Goal: Task Accomplishment & Management: Complete application form

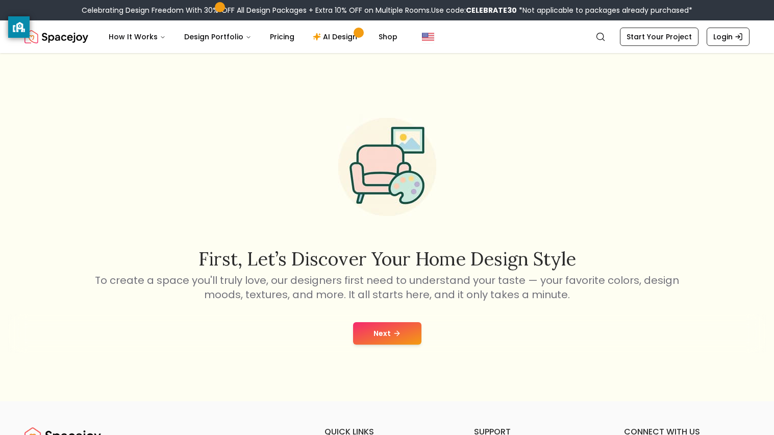
click at [375, 334] on button "Next" at bounding box center [387, 333] width 68 height 22
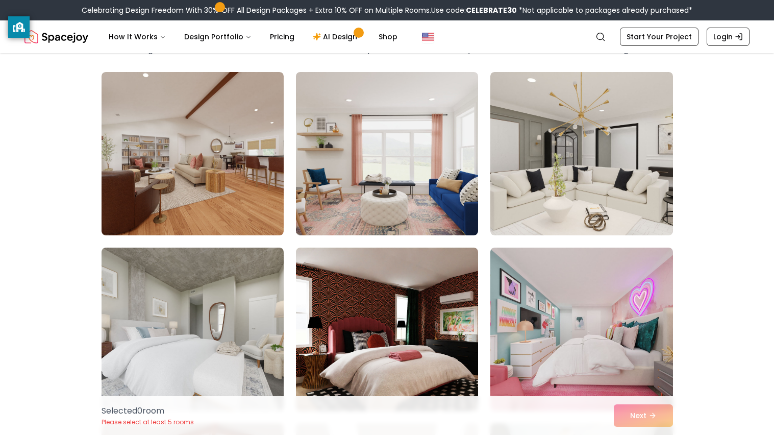
scroll to position [74, 0]
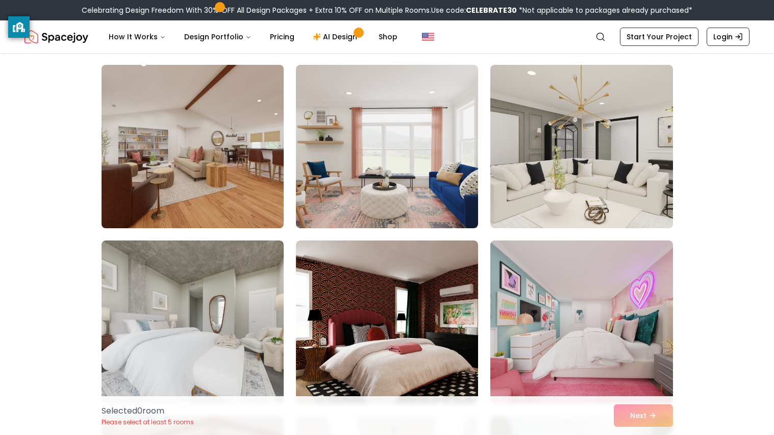
click at [243, 170] on img at bounding box center [192, 146] width 191 height 171
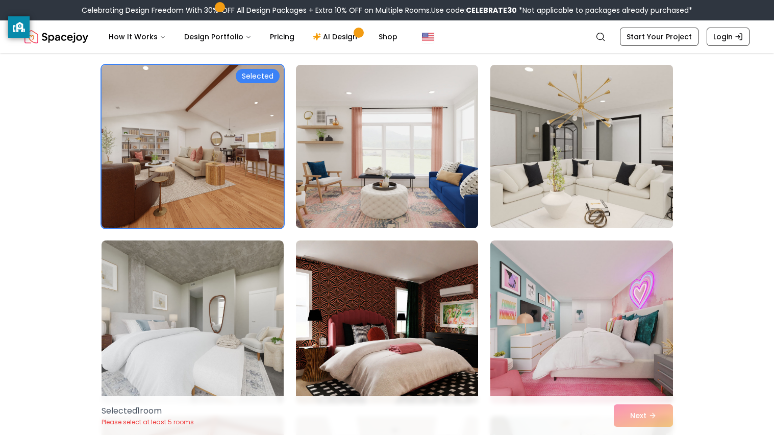
click at [561, 141] on img at bounding box center [581, 146] width 191 height 171
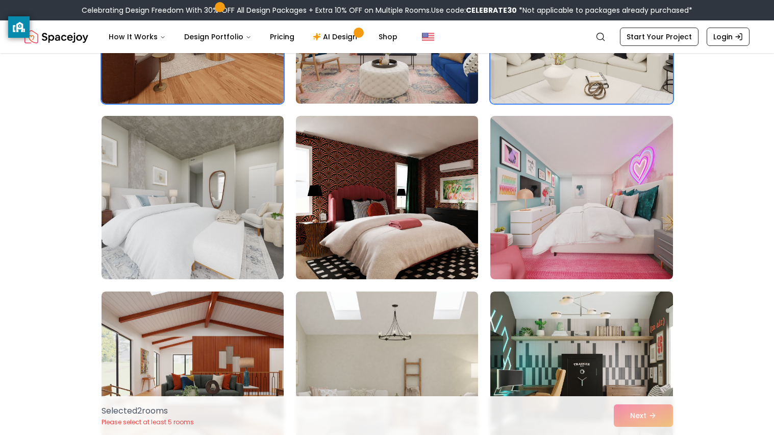
scroll to position [200, 0]
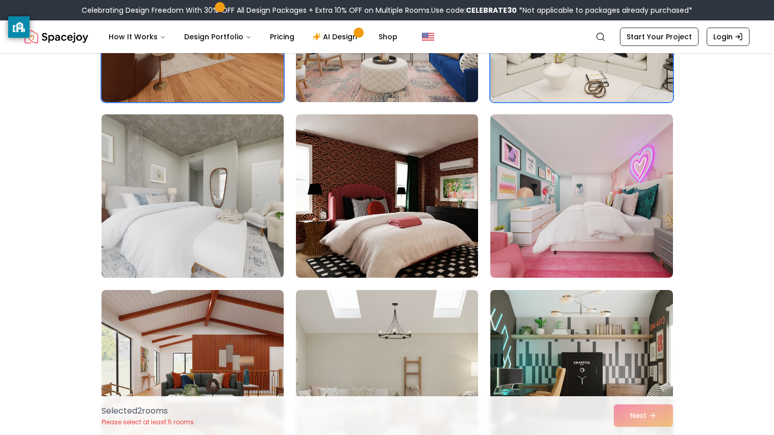
click at [251, 200] on img at bounding box center [192, 195] width 191 height 171
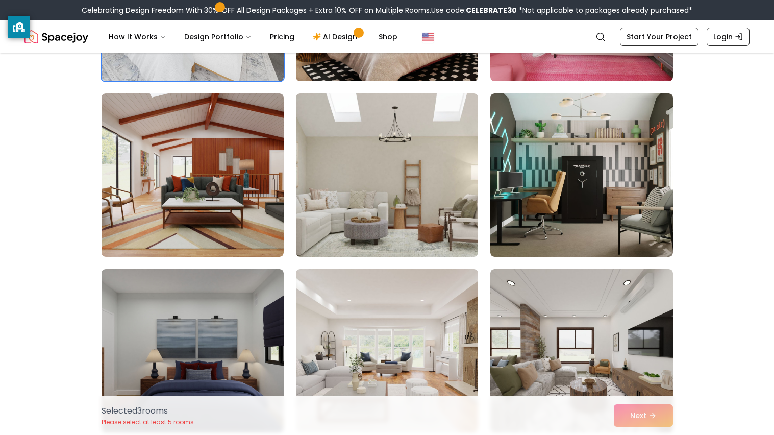
scroll to position [405, 0]
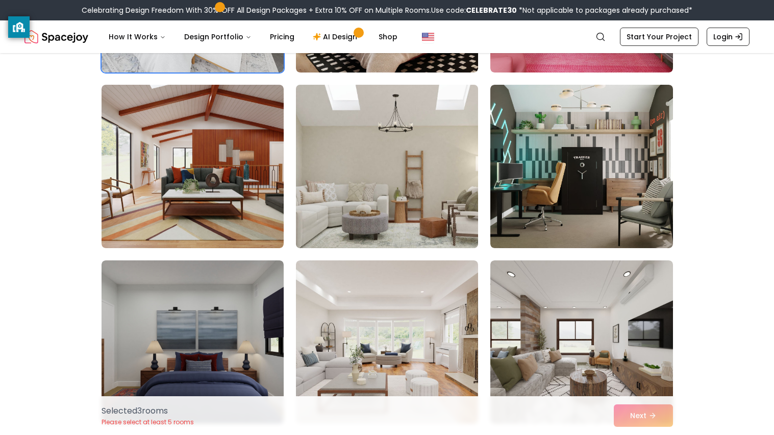
click at [384, 181] on img at bounding box center [386, 166] width 191 height 171
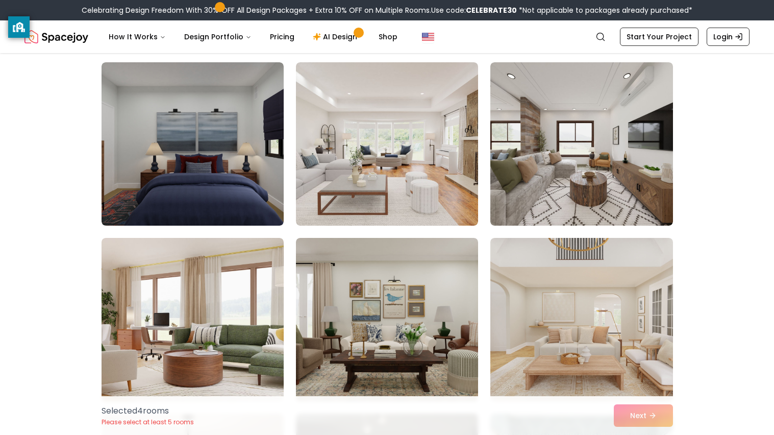
scroll to position [613, 0]
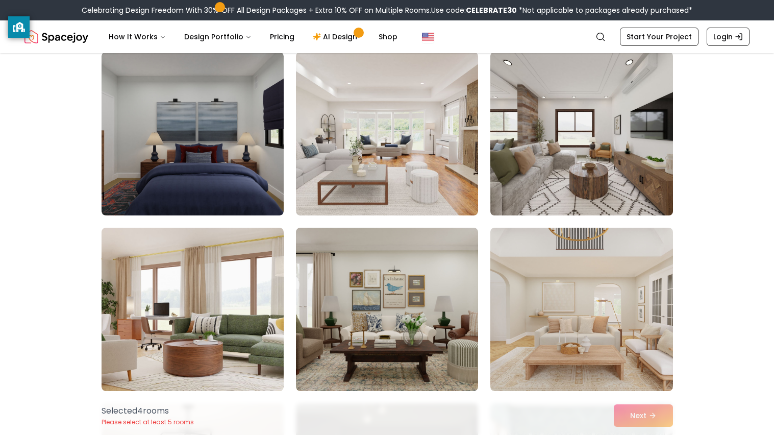
click at [523, 157] on img at bounding box center [581, 133] width 191 height 171
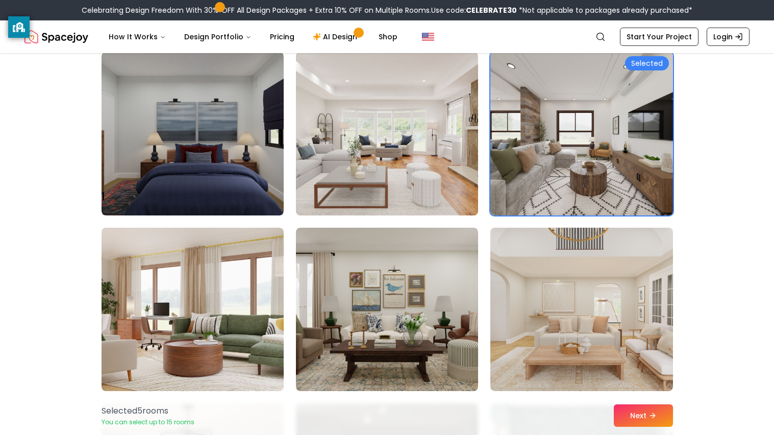
click at [443, 160] on img at bounding box center [386, 133] width 191 height 171
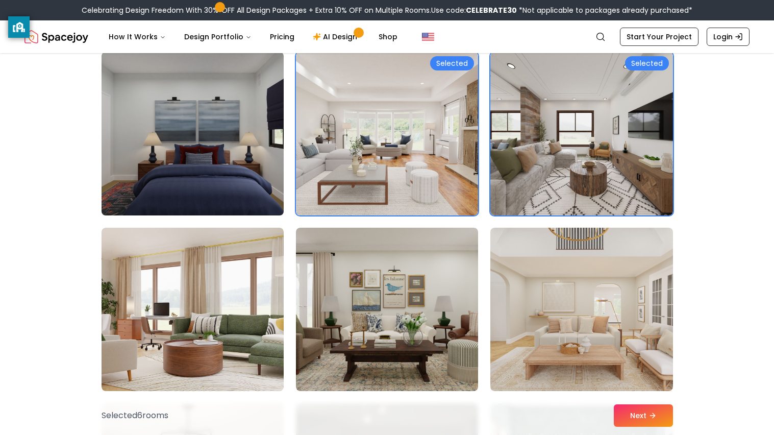
click at [270, 149] on img at bounding box center [192, 133] width 191 height 171
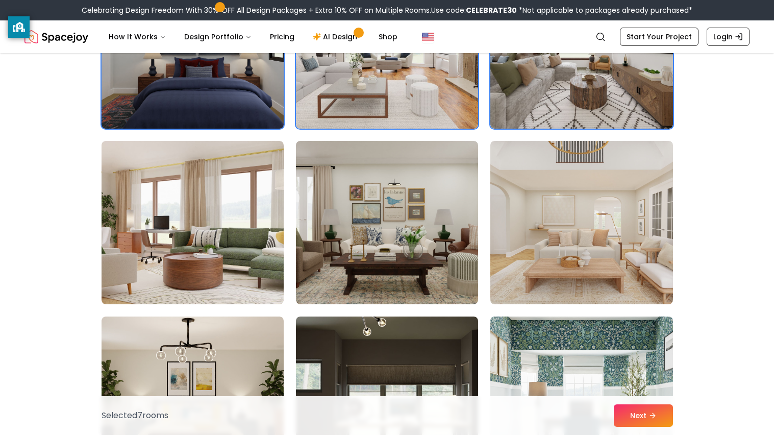
scroll to position [701, 0]
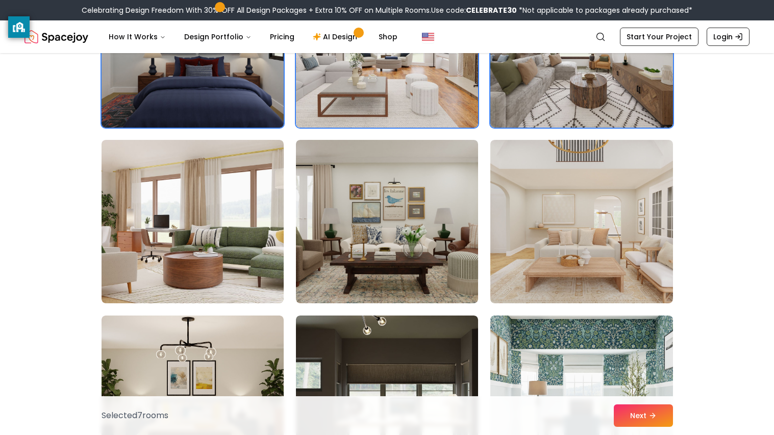
click at [220, 84] on img at bounding box center [192, 45] width 191 height 171
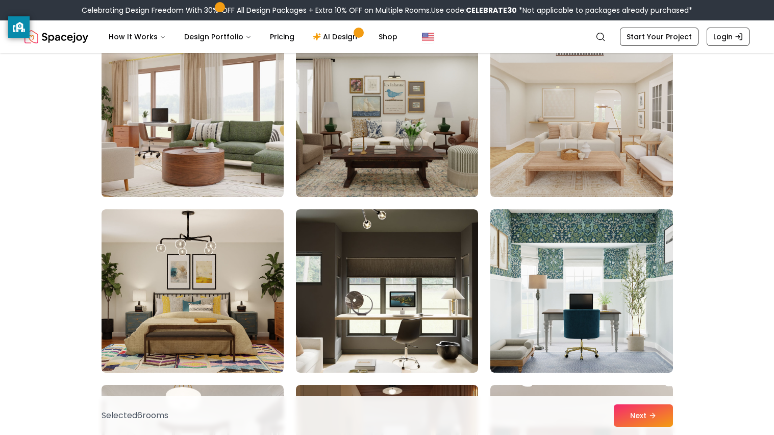
scroll to position [811, 0]
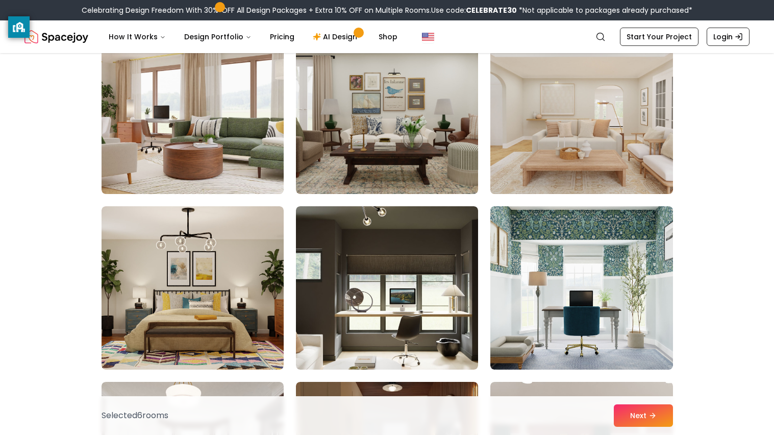
click at [527, 167] on img at bounding box center [581, 112] width 191 height 171
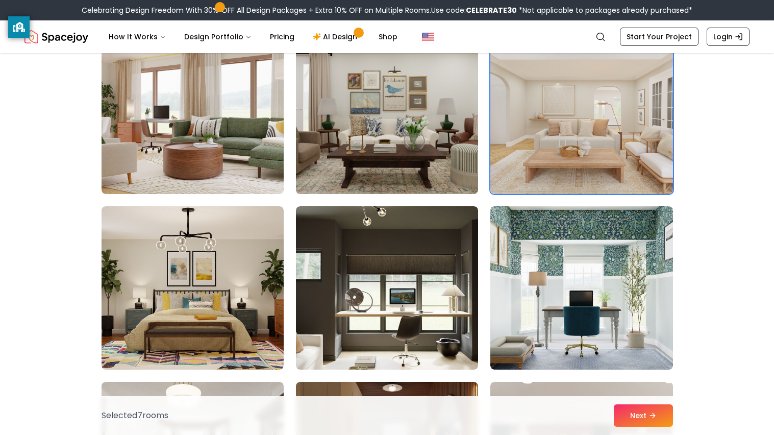
click at [357, 158] on img at bounding box center [386, 112] width 191 height 171
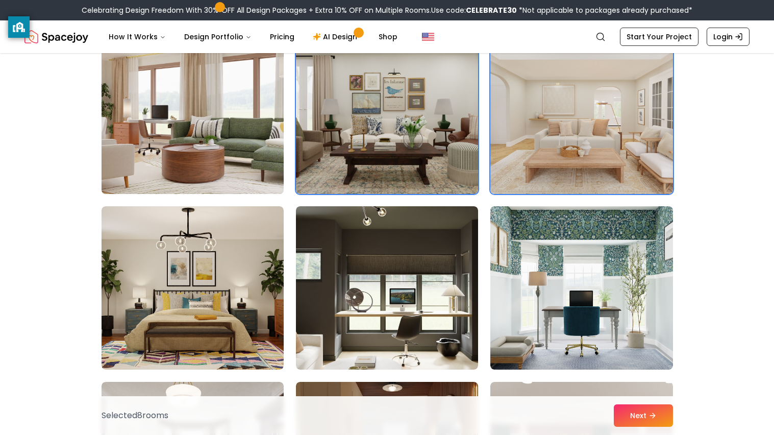
click at [255, 144] on img at bounding box center [192, 112] width 191 height 171
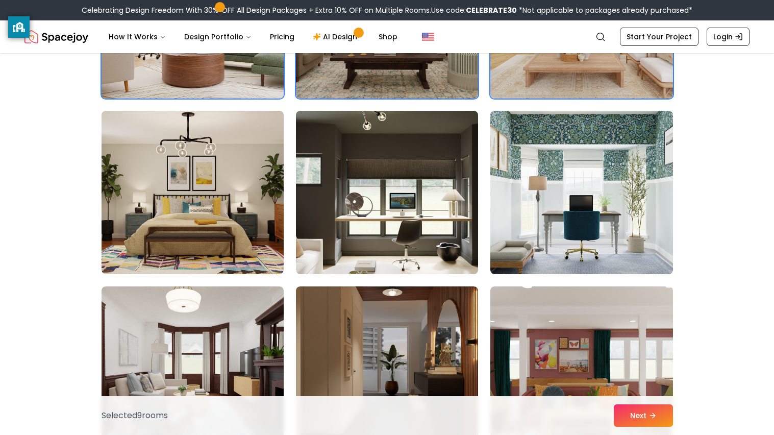
scroll to position [907, 0]
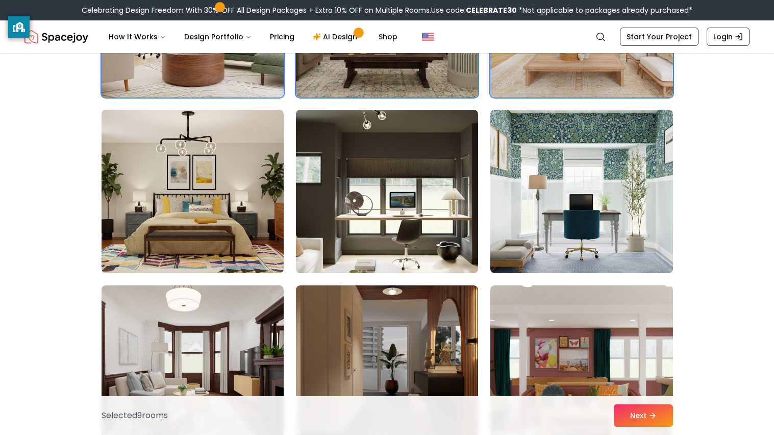
click at [255, 144] on img at bounding box center [193, 191] width 182 height 163
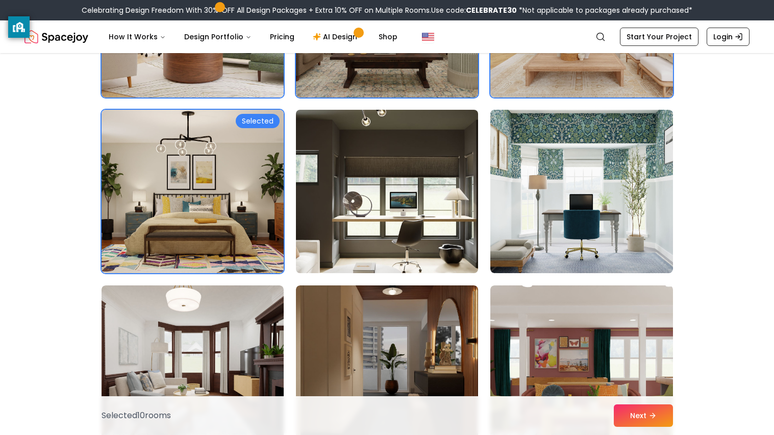
click at [400, 182] on img at bounding box center [386, 191] width 191 height 171
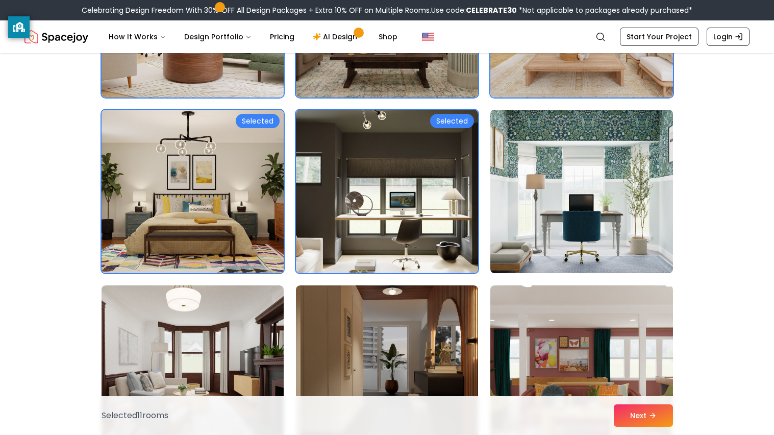
click at [556, 189] on img at bounding box center [581, 191] width 191 height 171
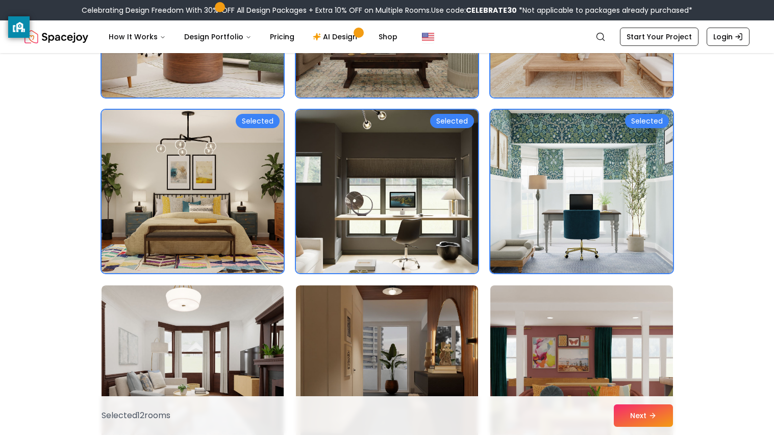
click at [541, 305] on img at bounding box center [581, 366] width 191 height 171
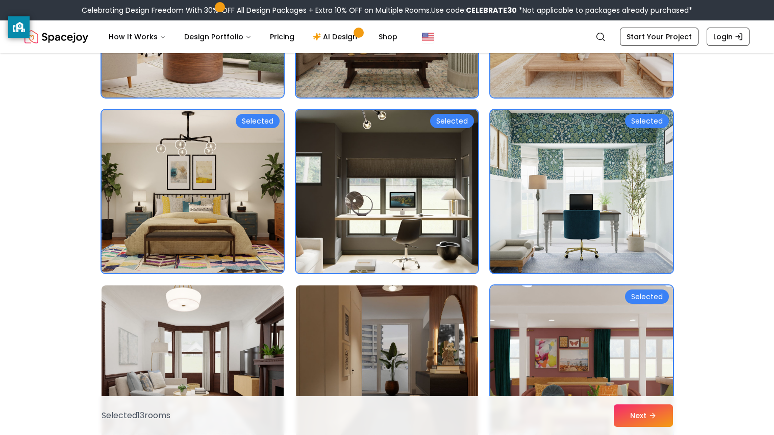
click at [405, 316] on img at bounding box center [386, 366] width 191 height 171
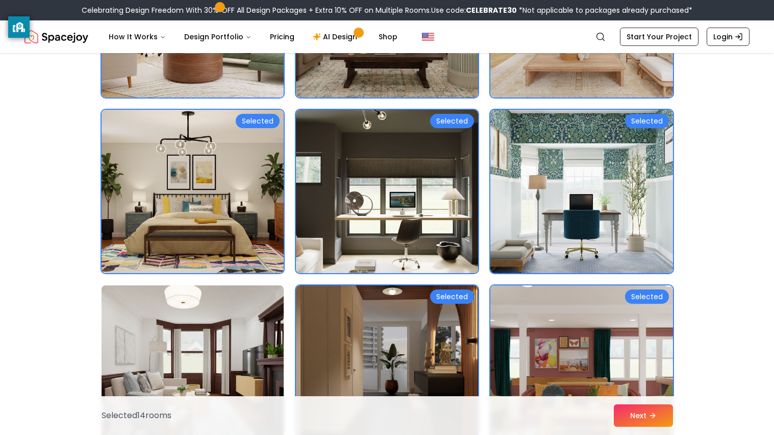
click at [249, 330] on img at bounding box center [192, 366] width 191 height 171
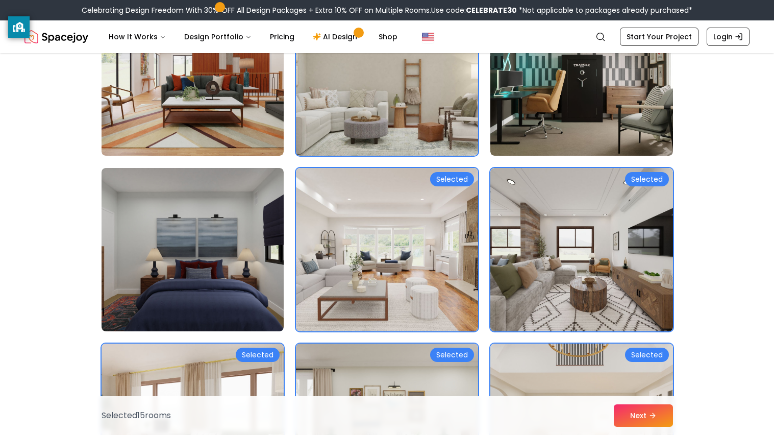
click at [249, 330] on img at bounding box center [193, 249] width 182 height 163
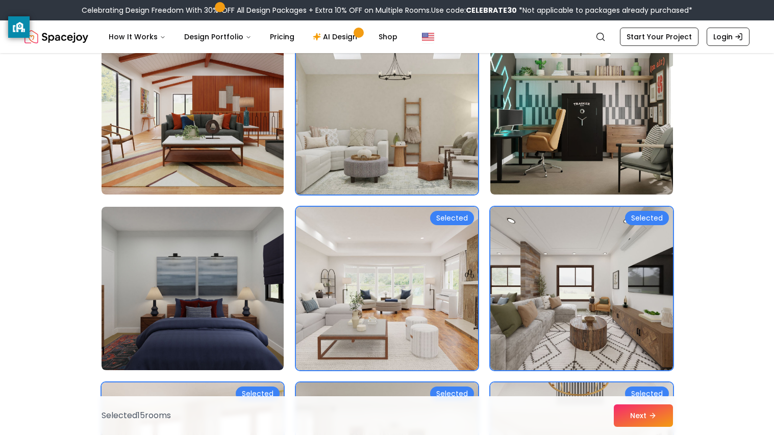
scroll to position [456, 0]
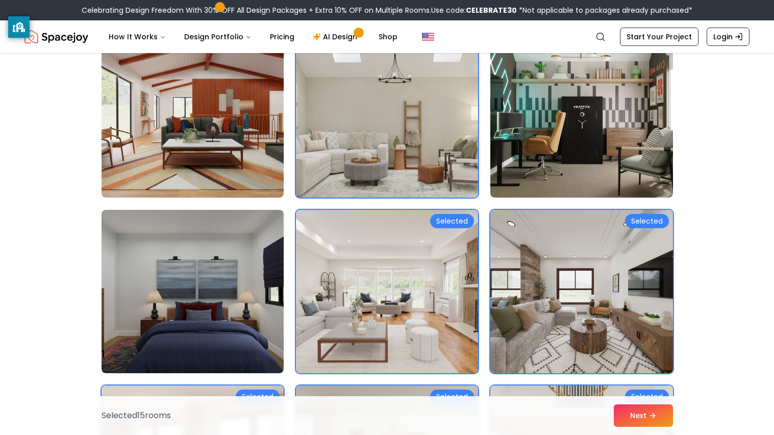
click at [249, 330] on img at bounding box center [193, 291] width 182 height 163
click at [186, 289] on img at bounding box center [192, 291] width 191 height 171
click at [194, 296] on img at bounding box center [192, 291] width 191 height 171
click at [228, 301] on img at bounding box center [192, 291] width 191 height 171
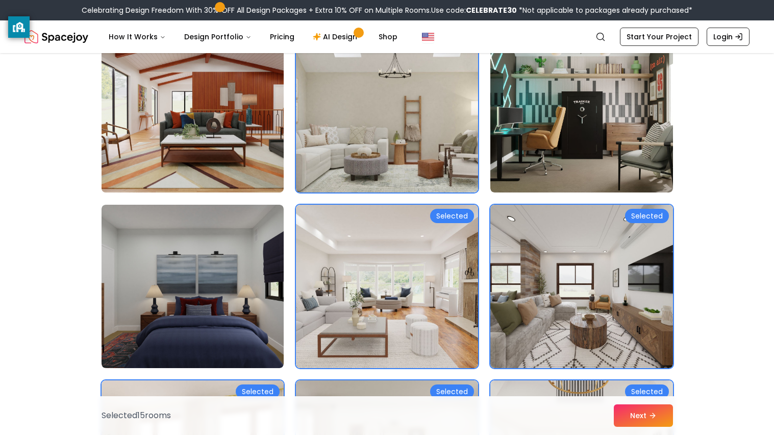
click at [194, 150] on img at bounding box center [192, 110] width 191 height 171
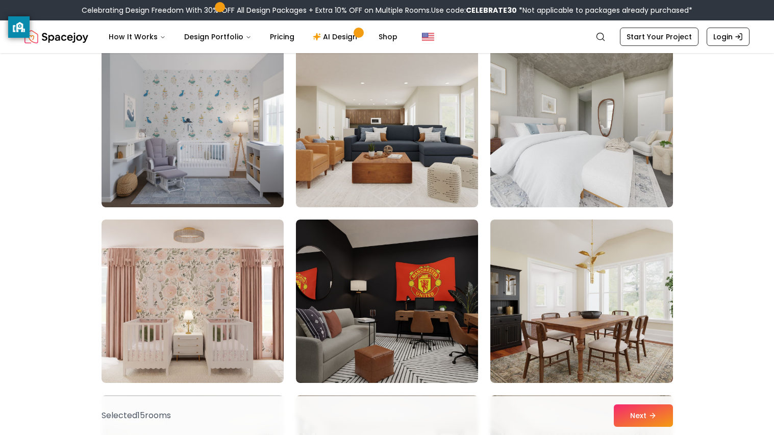
scroll to position [3425, 0]
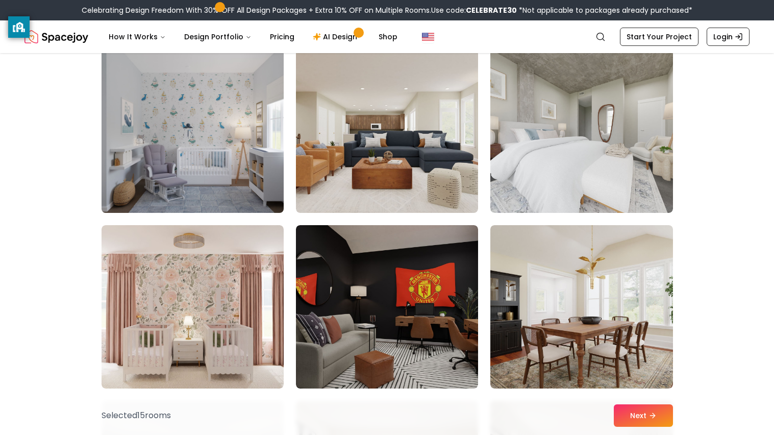
click at [164, 139] on img at bounding box center [192, 130] width 191 height 171
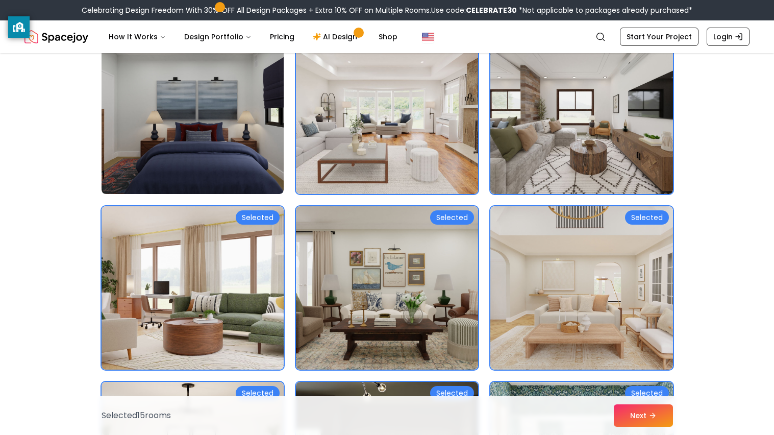
scroll to position [0, 0]
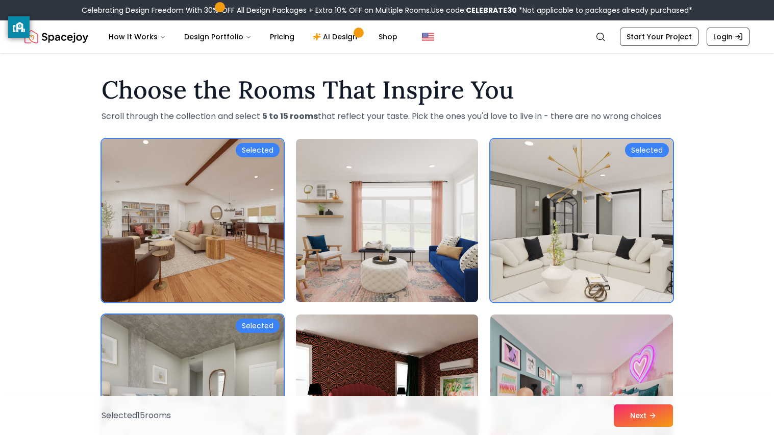
click at [531, 194] on img at bounding box center [581, 220] width 191 height 171
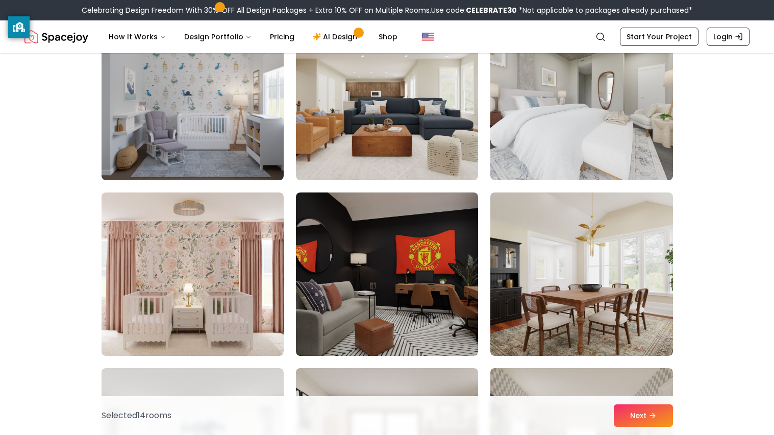
scroll to position [3462, 0]
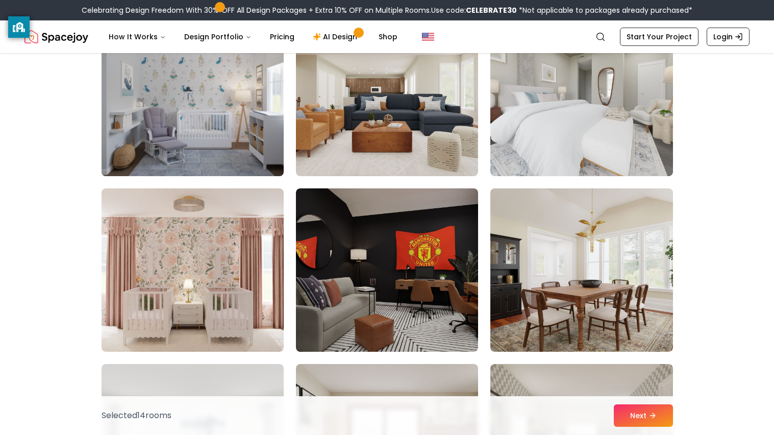
click at [180, 148] on img at bounding box center [192, 94] width 191 height 171
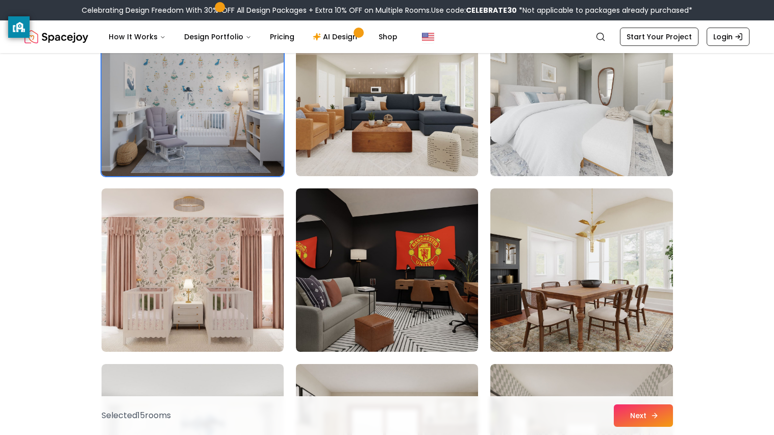
click at [629, 417] on button "Next" at bounding box center [643, 415] width 59 height 22
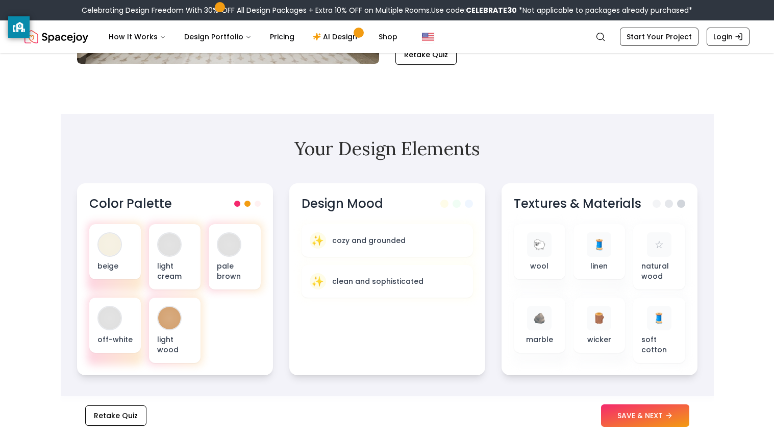
scroll to position [249, 0]
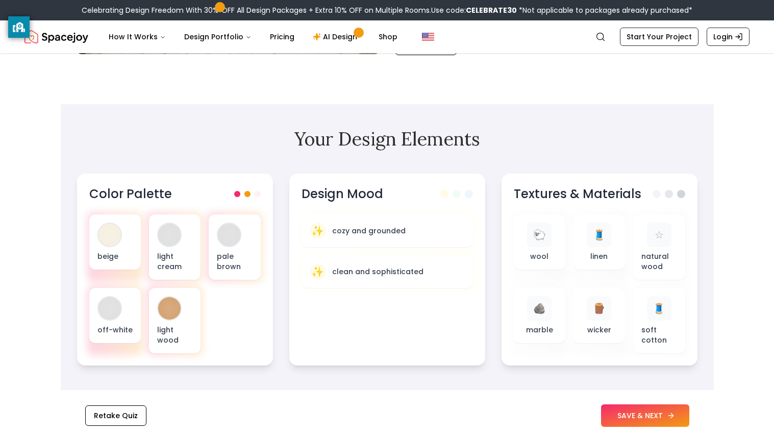
click at [623, 421] on button "SAVE & NEXT" at bounding box center [645, 415] width 88 height 22
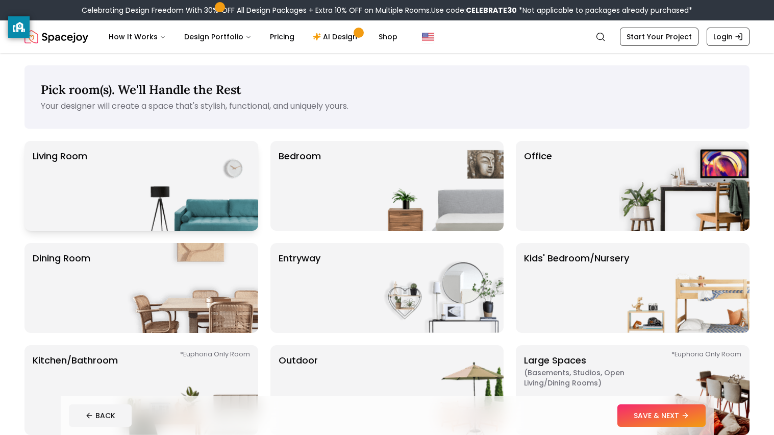
click at [159, 200] on img at bounding box center [193, 186] width 131 height 90
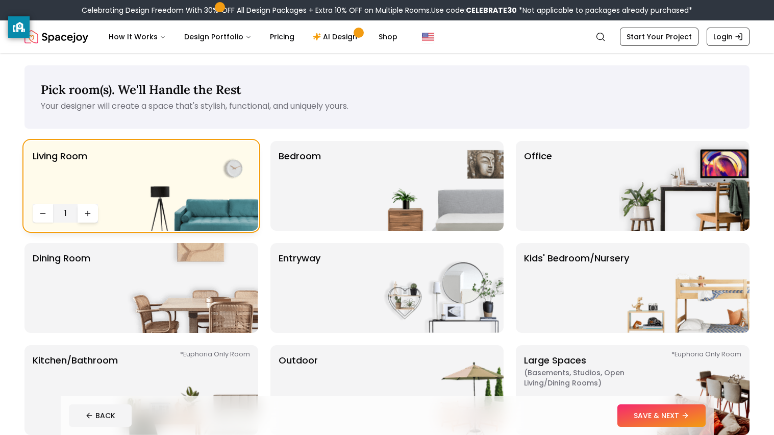
click at [84, 214] on icon "Increase quantity" at bounding box center [88, 213] width 8 height 8
click at [441, 184] on img at bounding box center [438, 186] width 131 height 90
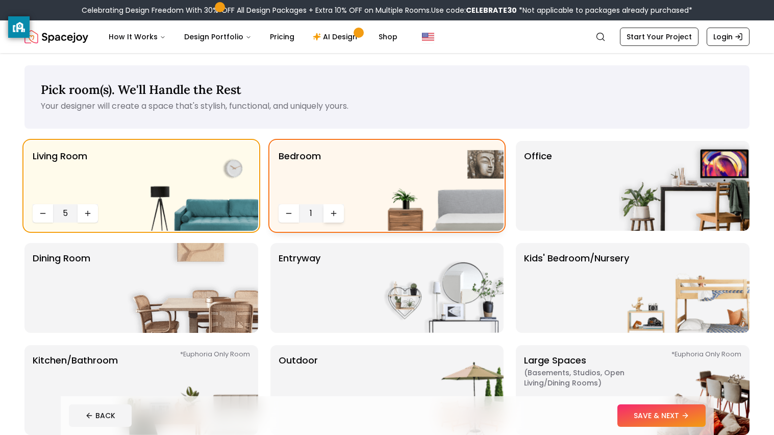
click at [340, 214] on button "Increase quantity" at bounding box center [334, 213] width 20 height 18
click at [40, 219] on button "Decrease quantity" at bounding box center [43, 213] width 20 height 18
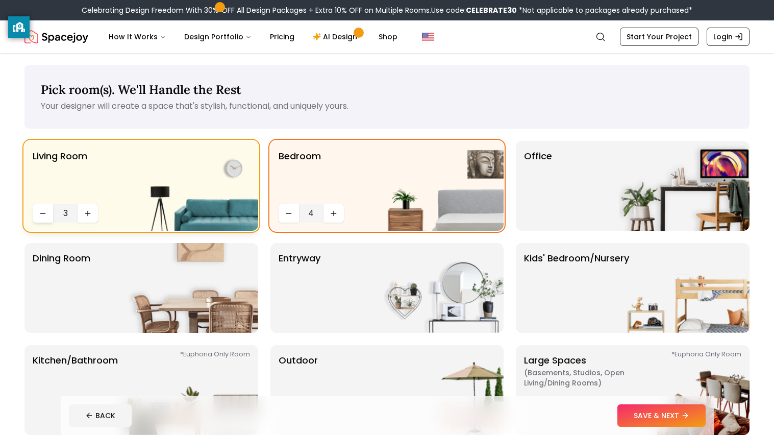
click at [40, 219] on button "Decrease quantity" at bounding box center [43, 213] width 20 height 18
click at [330, 210] on icon "Increase quantity" at bounding box center [334, 213] width 8 height 8
click at [285, 212] on icon "Decrease quantity" at bounding box center [289, 213] width 8 height 8
click at [633, 164] on img at bounding box center [684, 186] width 131 height 90
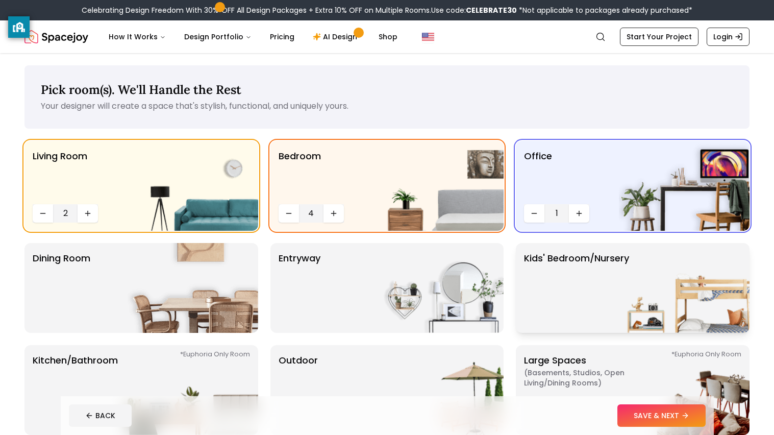
click at [589, 290] on p "Kids' Bedroom/Nursery" at bounding box center [576, 287] width 105 height 73
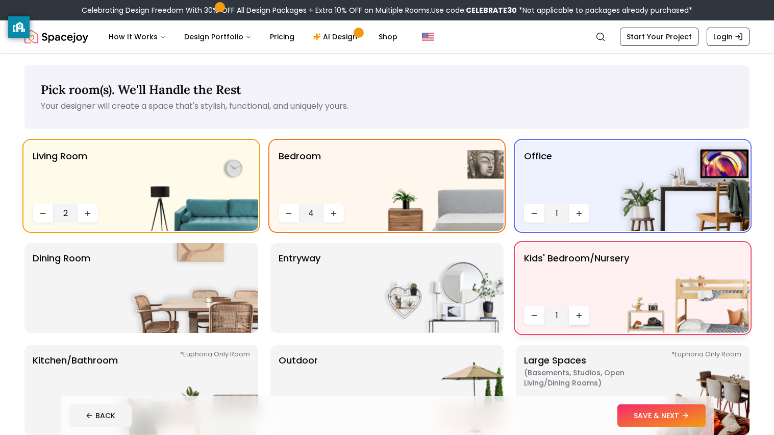
click at [581, 315] on icon "Increase quantity" at bounding box center [579, 315] width 5 height 0
click at [355, 301] on div "entryway" at bounding box center [388, 288] width 234 height 90
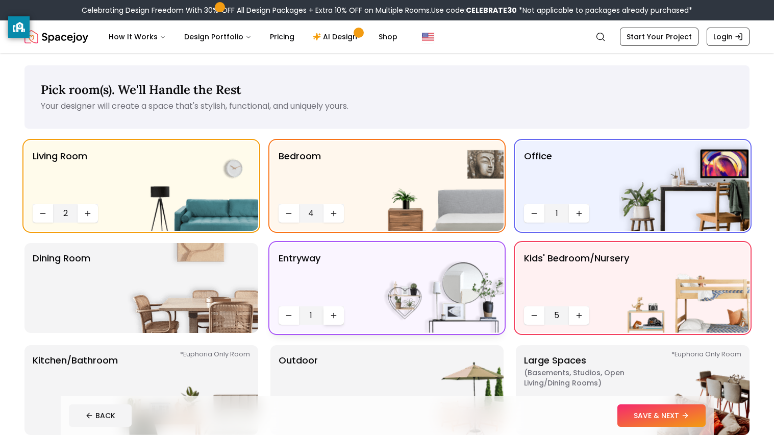
click at [332, 314] on icon "Increase quantity" at bounding box center [334, 315] width 8 height 8
click at [225, 294] on img at bounding box center [193, 288] width 131 height 90
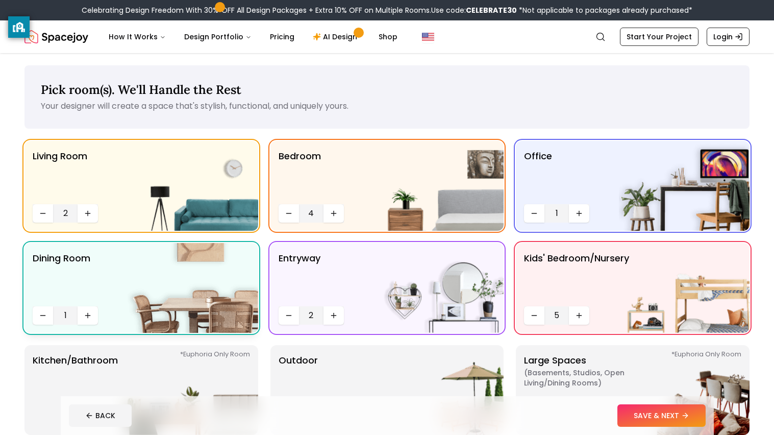
click at [98, 316] on div "Dining Room 1" at bounding box center [141, 288] width 234 height 90
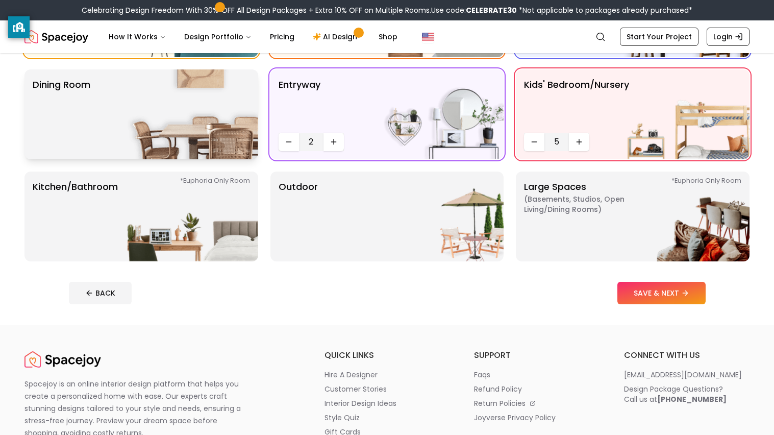
scroll to position [178, 0]
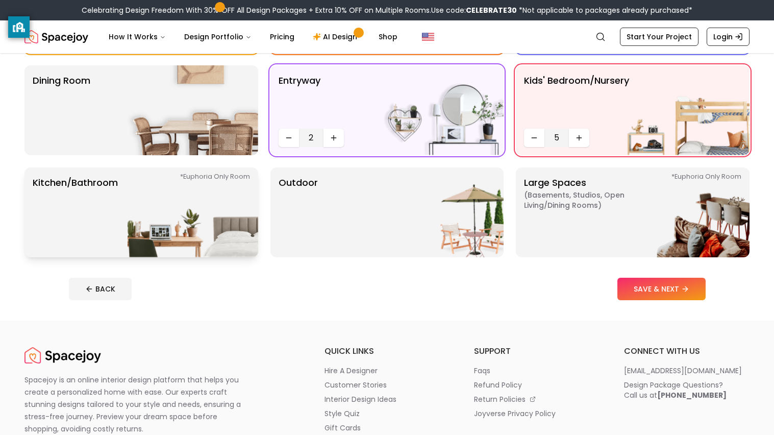
click at [93, 256] on div "*Euphoria Only Room Kitchen/Bathroom *Euphoria Only Room" at bounding box center [141, 212] width 234 height 90
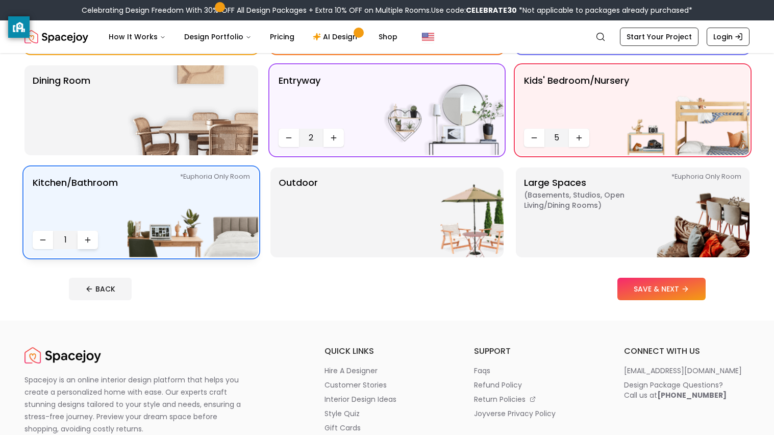
click at [89, 244] on button "Increase quantity" at bounding box center [88, 240] width 20 height 18
click at [384, 213] on img at bounding box center [438, 212] width 131 height 90
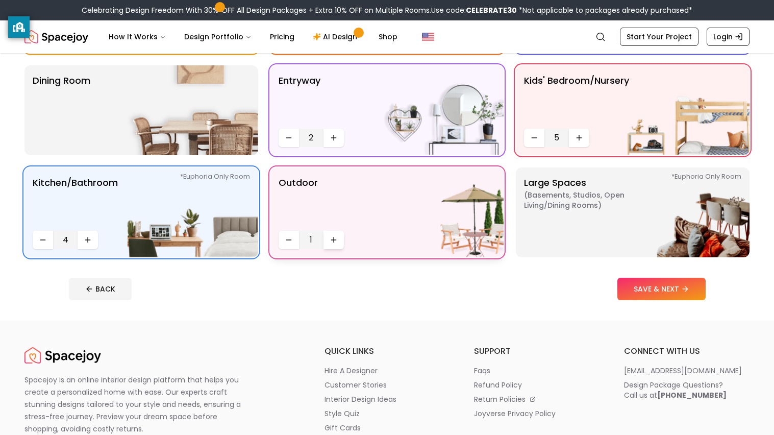
click at [334, 237] on icon "Increase quantity" at bounding box center [334, 239] width 0 height 5
click at [288, 238] on icon "Decrease quantity" at bounding box center [289, 240] width 8 height 8
click at [587, 215] on p "Large Spaces ( Basements, Studios, Open living/dining rooms ) *Euphoria Only Ro…" at bounding box center [588, 212] width 128 height 73
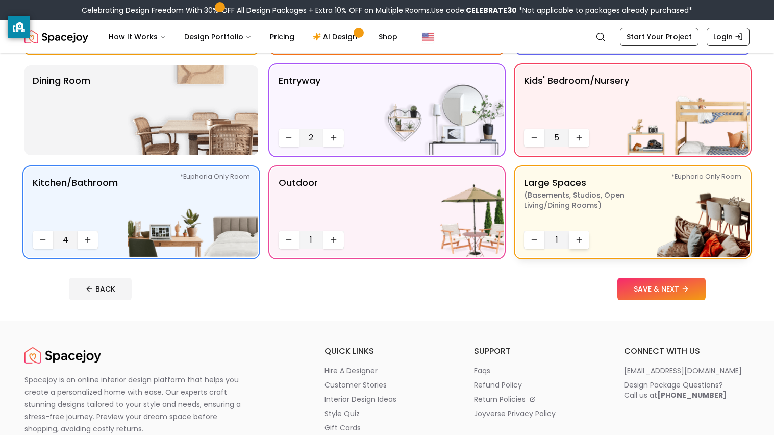
click at [582, 241] on icon "Increase quantity" at bounding box center [579, 240] width 8 height 8
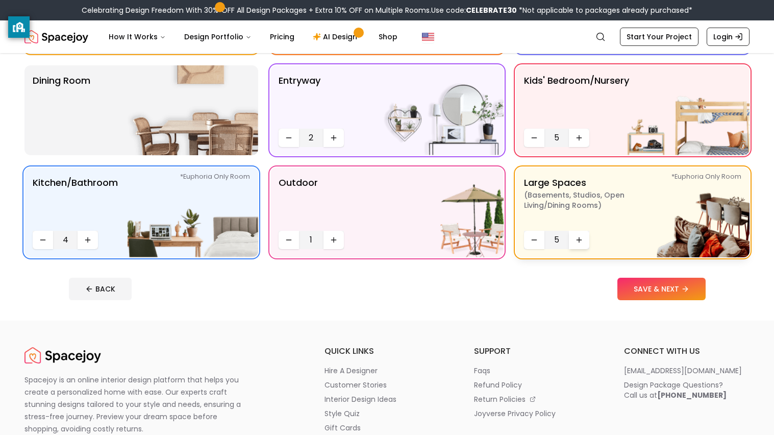
click at [582, 241] on icon "Increase quantity" at bounding box center [579, 240] width 8 height 8
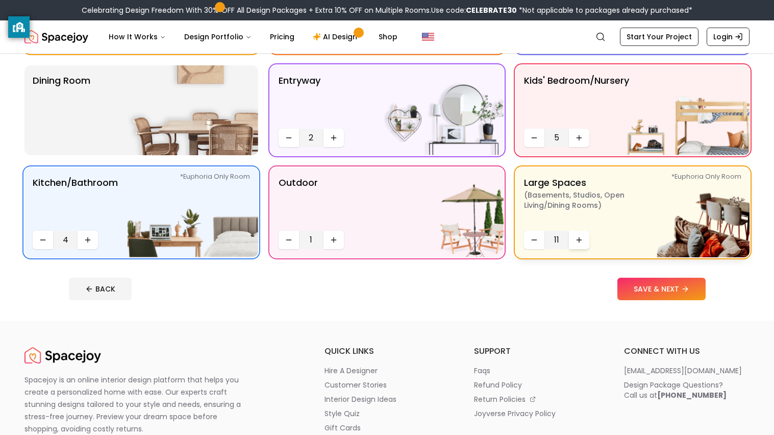
click at [582, 241] on icon "Increase quantity" at bounding box center [579, 240] width 8 height 8
click at [175, 120] on img at bounding box center [193, 110] width 131 height 90
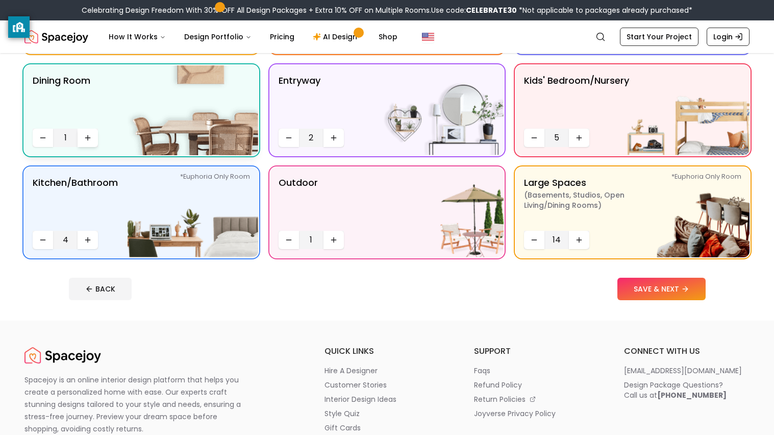
click at [90, 132] on button "Increase quantity" at bounding box center [88, 138] width 20 height 18
click at [91, 134] on icon "Increase quantity" at bounding box center [88, 138] width 8 height 8
click at [655, 291] on button "SAVE & NEXT" at bounding box center [662, 289] width 88 height 22
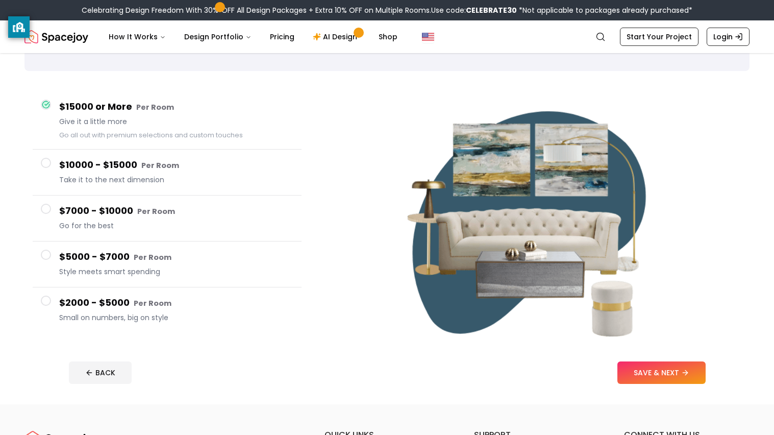
scroll to position [58, 0]
click at [678, 366] on button "SAVE & NEXT" at bounding box center [662, 372] width 88 height 22
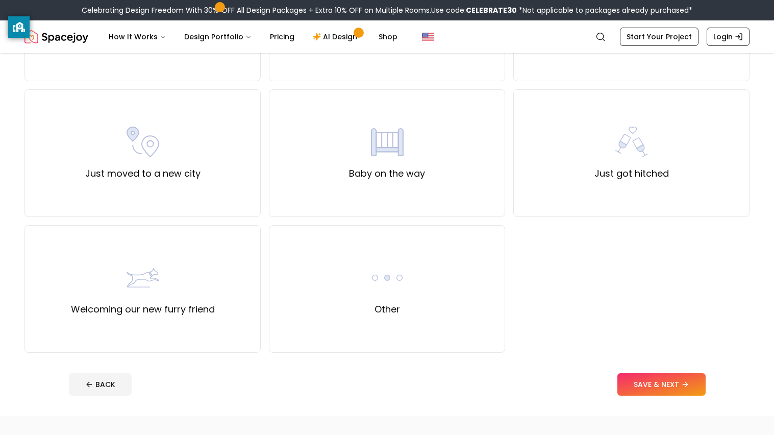
scroll to position [330, 0]
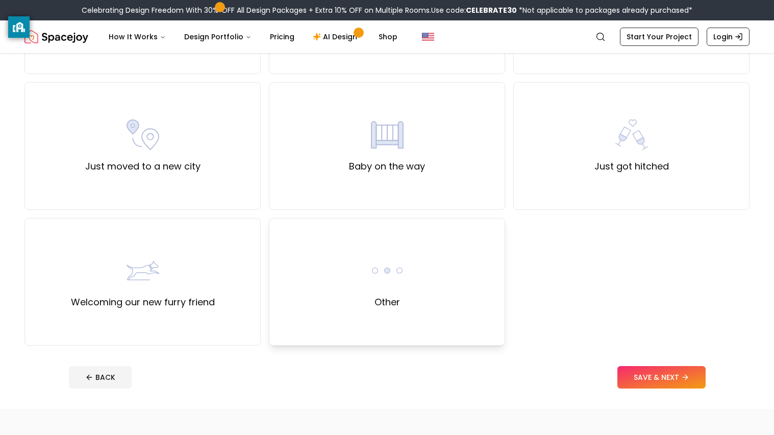
click at [299, 263] on div "Other" at bounding box center [387, 282] width 236 height 128
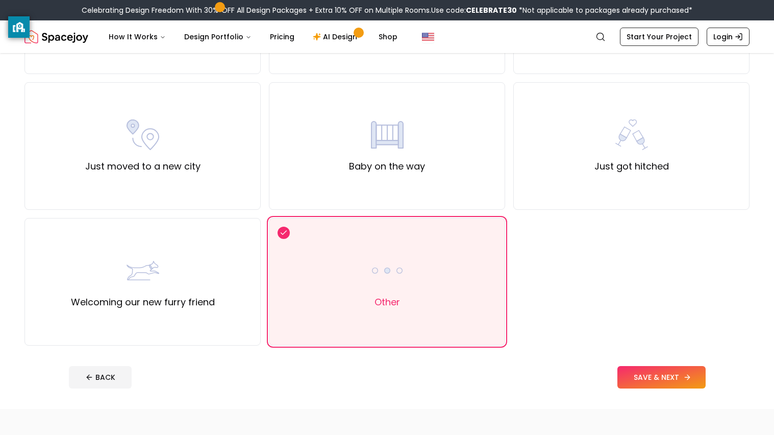
click at [657, 378] on button "SAVE & NEXT" at bounding box center [662, 377] width 88 height 22
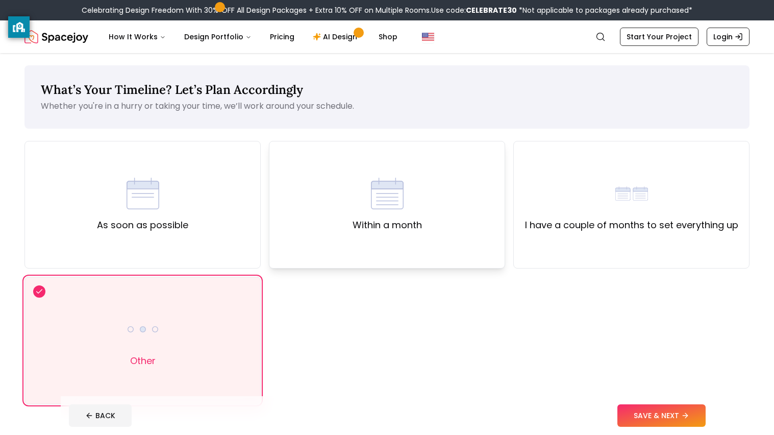
click at [353, 204] on div "Within a month" at bounding box center [387, 204] width 69 height 55
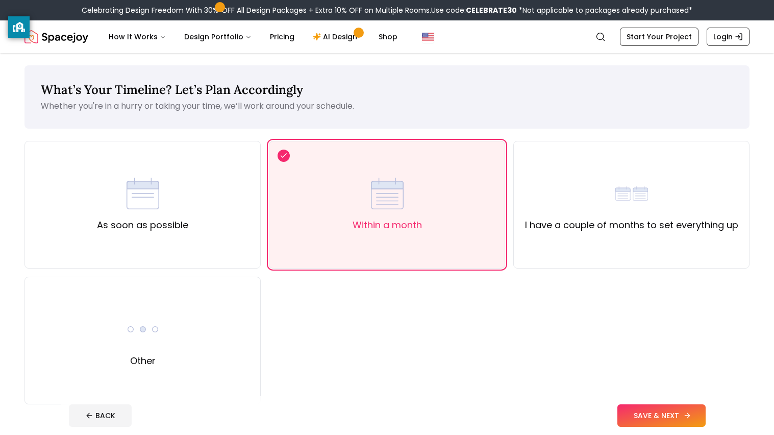
click at [659, 413] on button "SAVE & NEXT" at bounding box center [662, 415] width 88 height 22
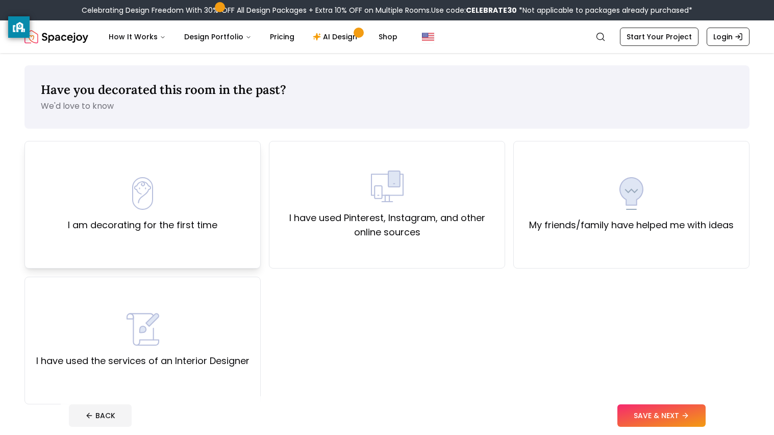
click at [217, 217] on div "I am decorating for the first time" at bounding box center [142, 205] width 236 height 128
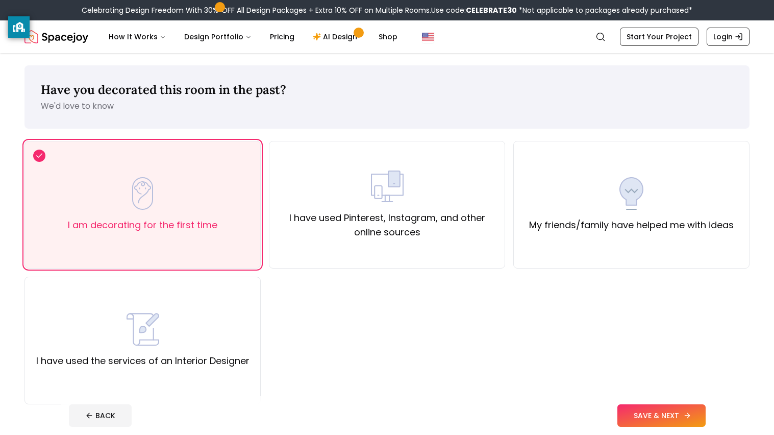
click at [643, 418] on button "SAVE & NEXT" at bounding box center [662, 415] width 88 height 22
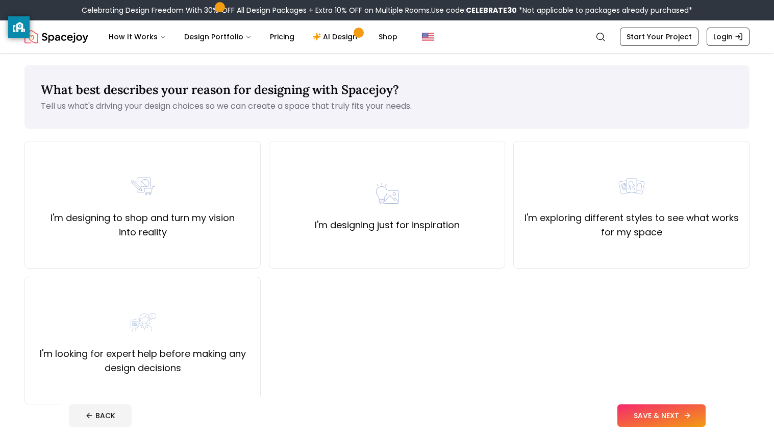
click at [642, 417] on button "SAVE & NEXT" at bounding box center [662, 415] width 88 height 22
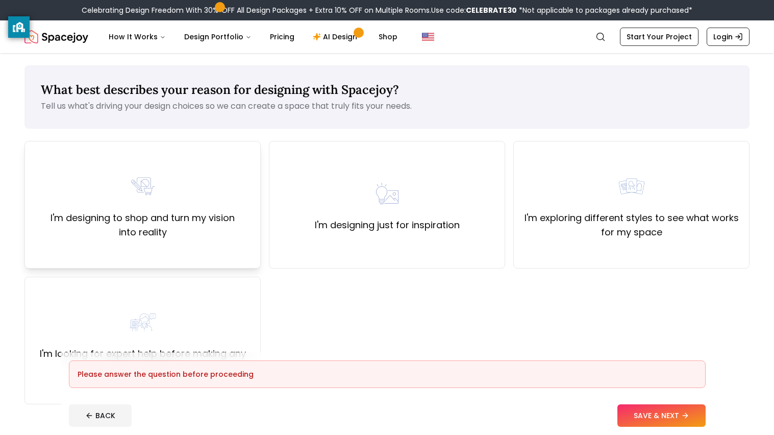
click at [257, 258] on div "I'm designing to shop and turn my vision into reality" at bounding box center [142, 205] width 236 height 128
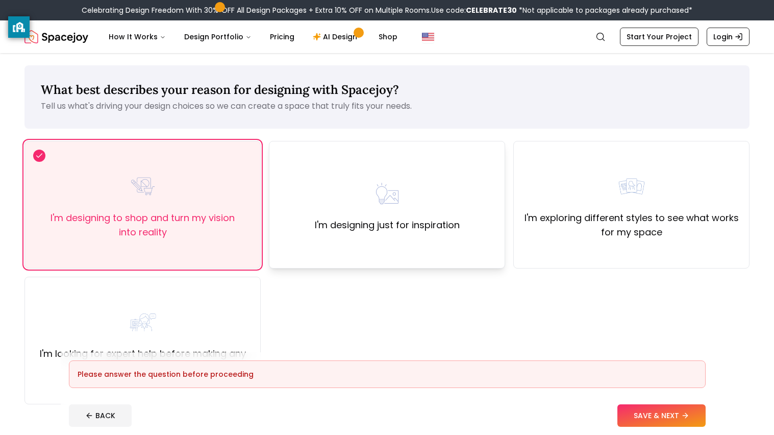
click at [492, 247] on div "I'm designing just for inspiration" at bounding box center [387, 205] width 236 height 128
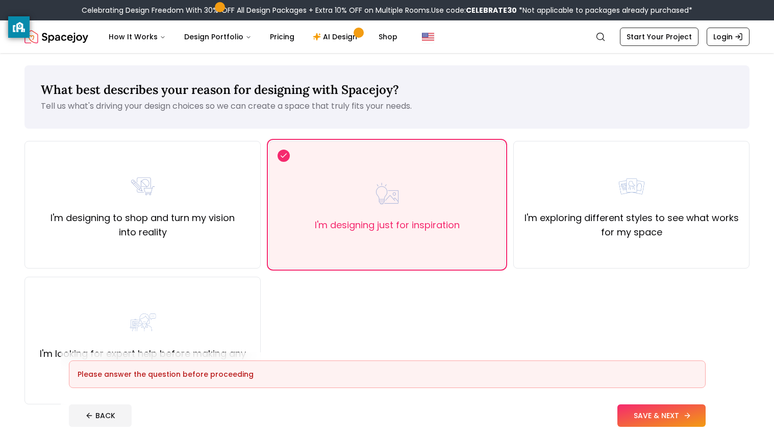
click at [629, 413] on button "SAVE & NEXT" at bounding box center [662, 415] width 88 height 22
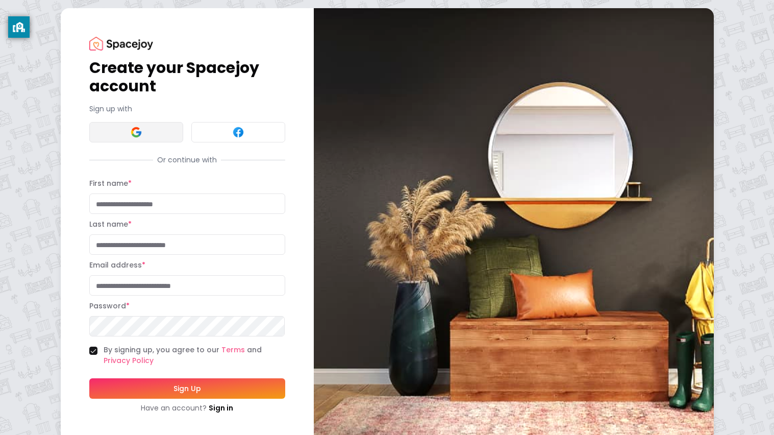
click at [163, 137] on button at bounding box center [136, 132] width 94 height 20
